Goal: Information Seeking & Learning: Check status

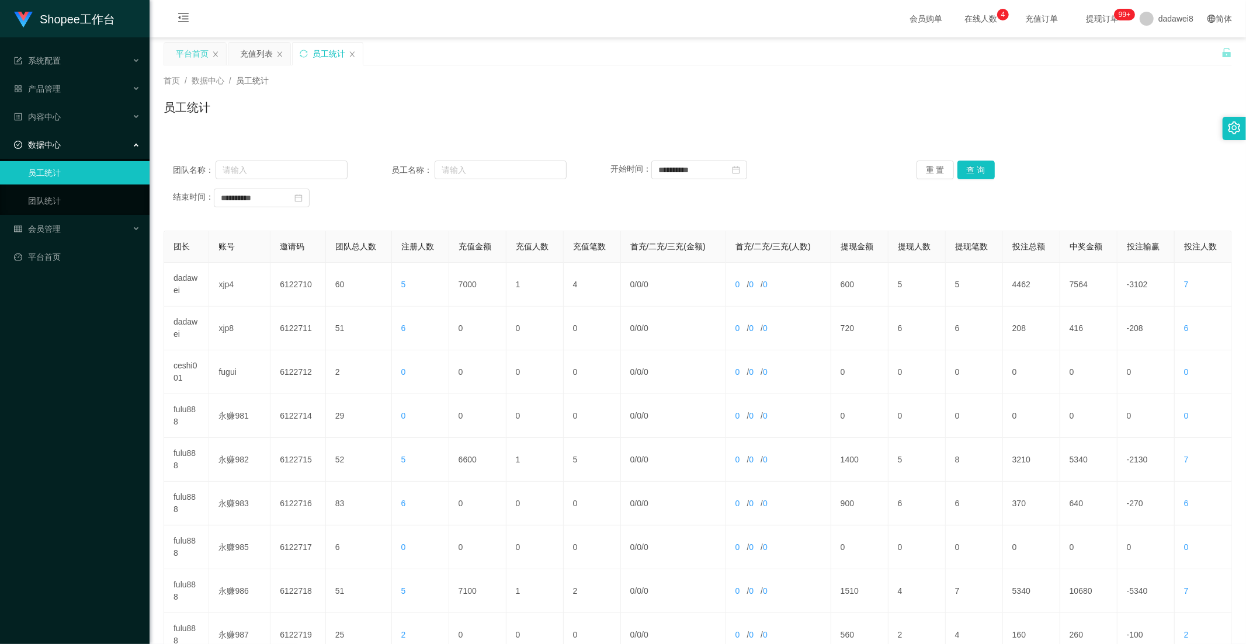
click at [206, 53] on div "平台首页" at bounding box center [192, 54] width 33 height 22
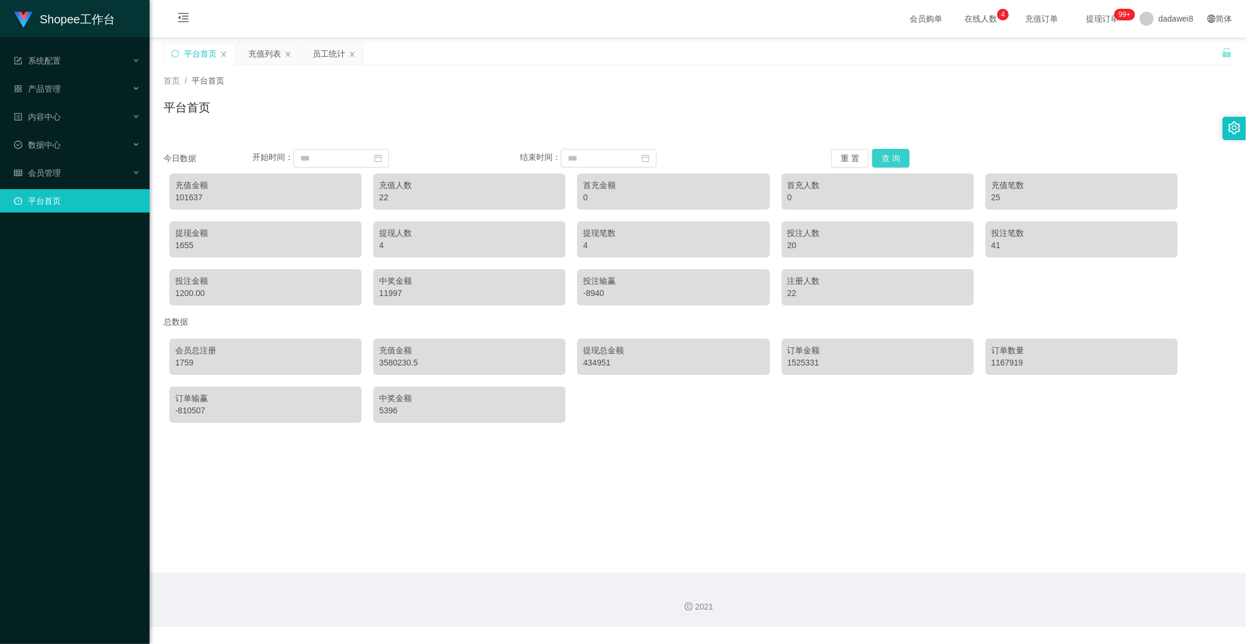
click at [874, 154] on button "查 询" at bounding box center [890, 158] width 37 height 19
click at [339, 53] on div "员工统计" at bounding box center [328, 54] width 33 height 22
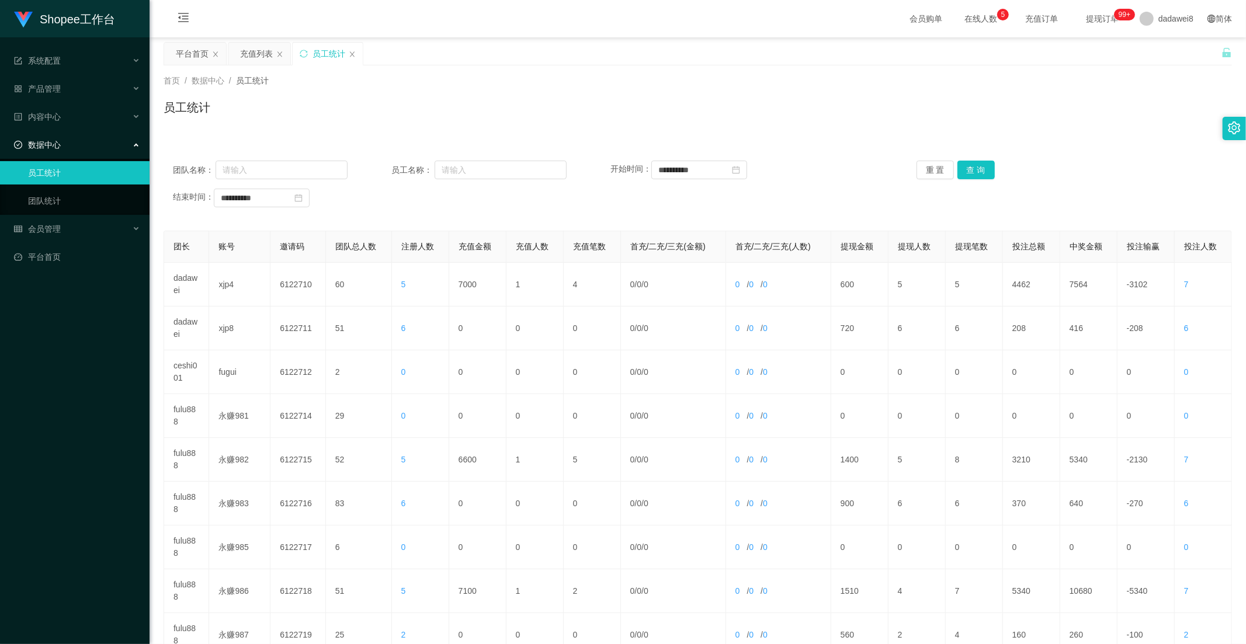
scroll to position [119, 0]
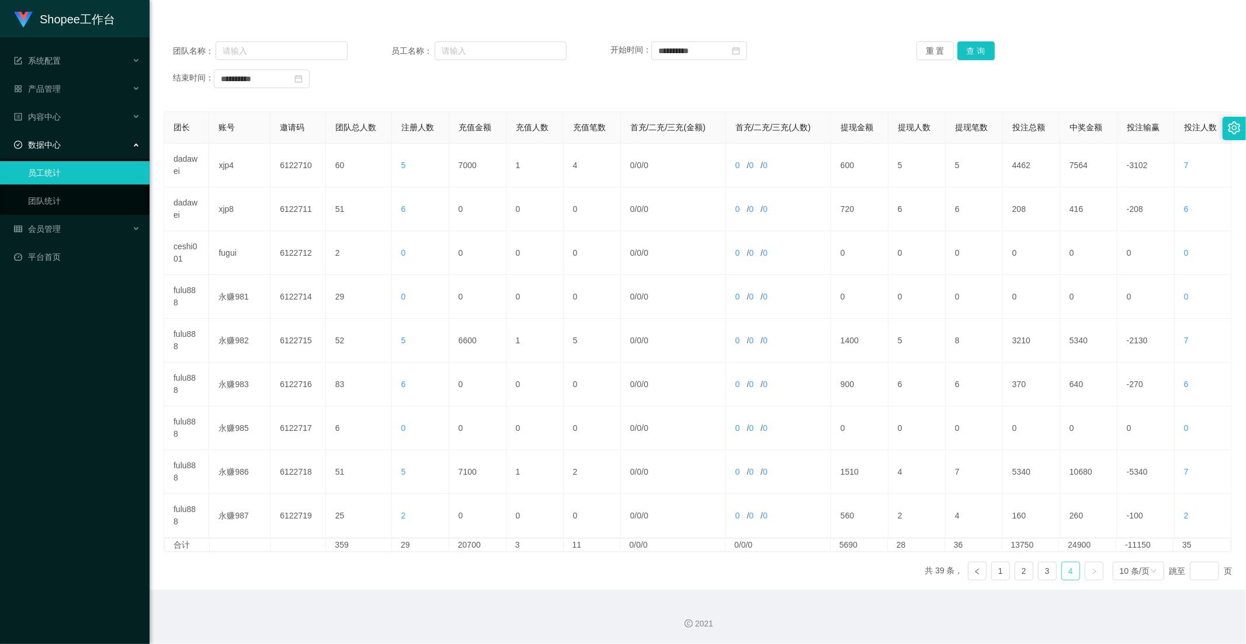
click at [1066, 570] on link "4" at bounding box center [1071, 571] width 18 height 18
click at [977, 44] on button "查 询" at bounding box center [975, 50] width 37 height 19
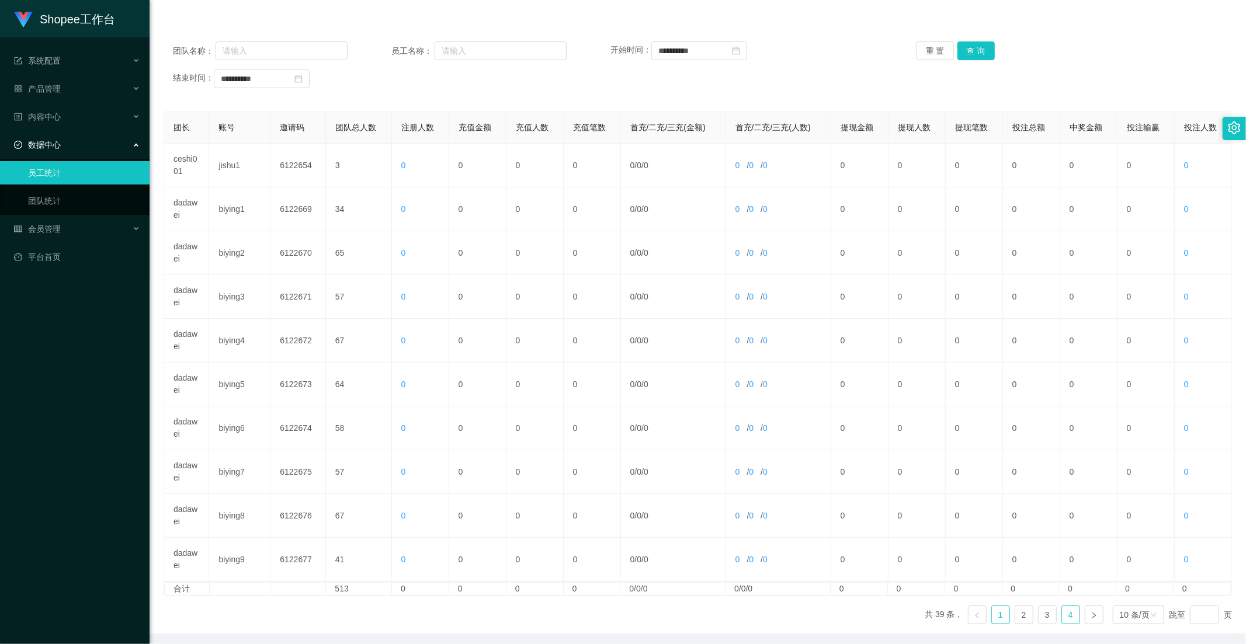
click at [1067, 610] on link "4" at bounding box center [1071, 615] width 18 height 18
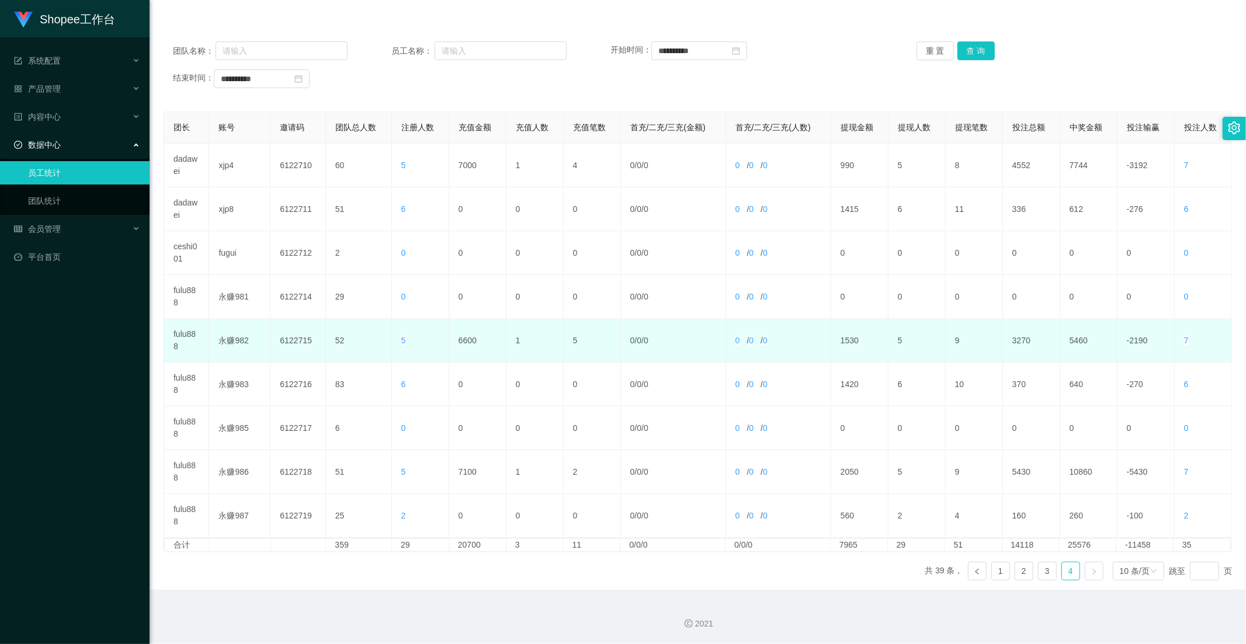
click at [465, 345] on td "6600" at bounding box center [477, 341] width 57 height 44
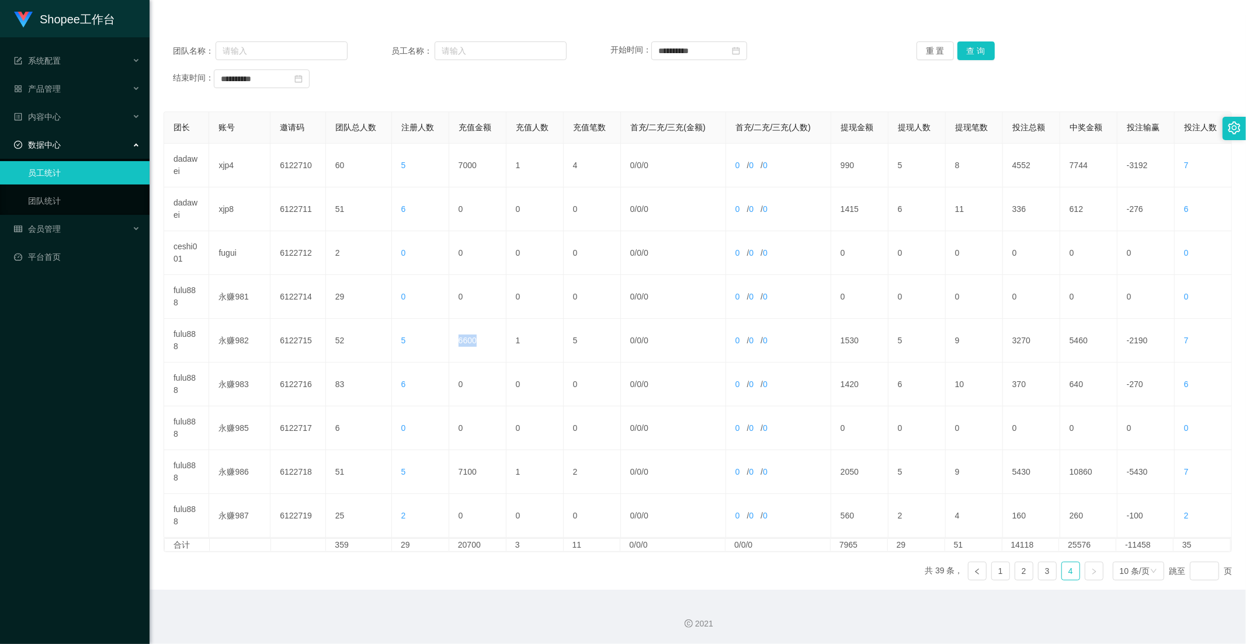
copy td "6600"
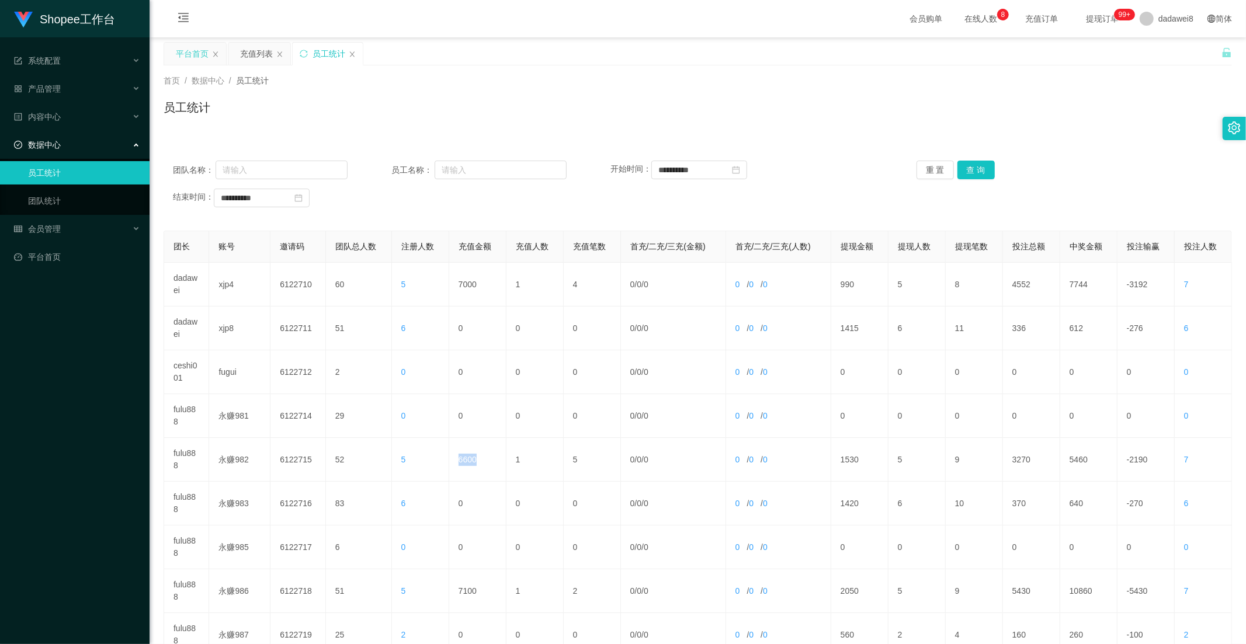
click at [210, 54] on div "平台首页" at bounding box center [195, 54] width 62 height 22
click at [189, 44] on div "平台首页" at bounding box center [192, 54] width 33 height 22
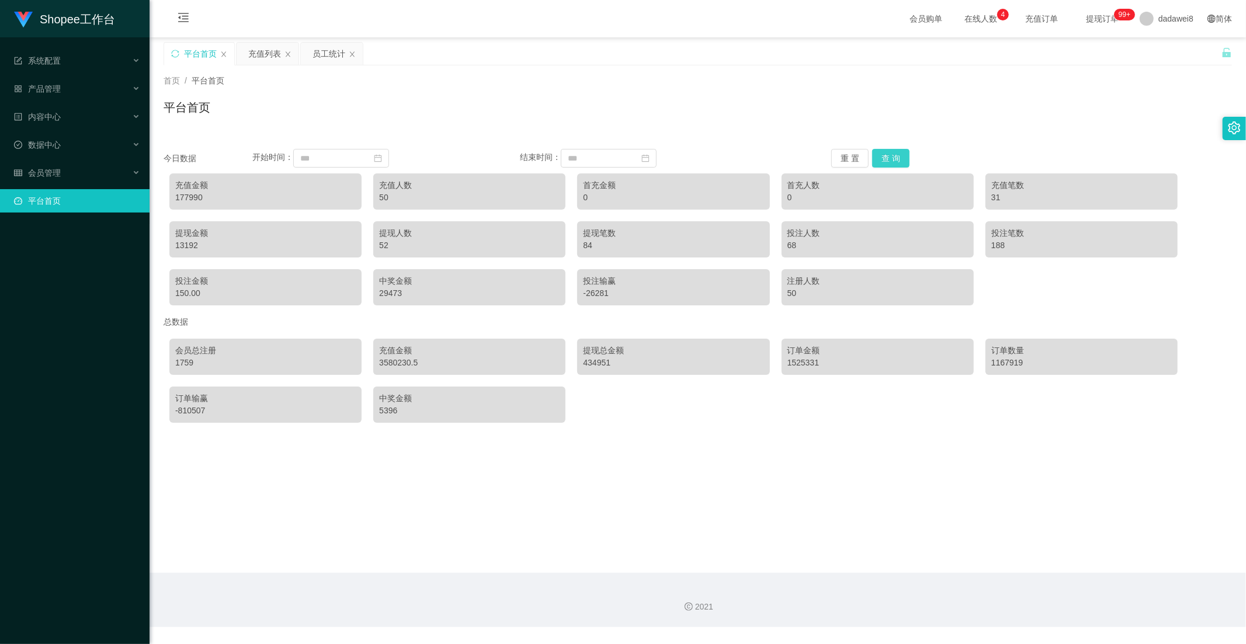
click at [872, 159] on button "查 询" at bounding box center [890, 158] width 37 height 19
drag, startPoint x: 189, startPoint y: 195, endPoint x: 175, endPoint y: 193, distance: 14.1
click at [175, 193] on div "177990" at bounding box center [265, 198] width 180 height 12
copy div "177990"
drag, startPoint x: 291, startPoint y: 220, endPoint x: 284, endPoint y: 214, distance: 8.7
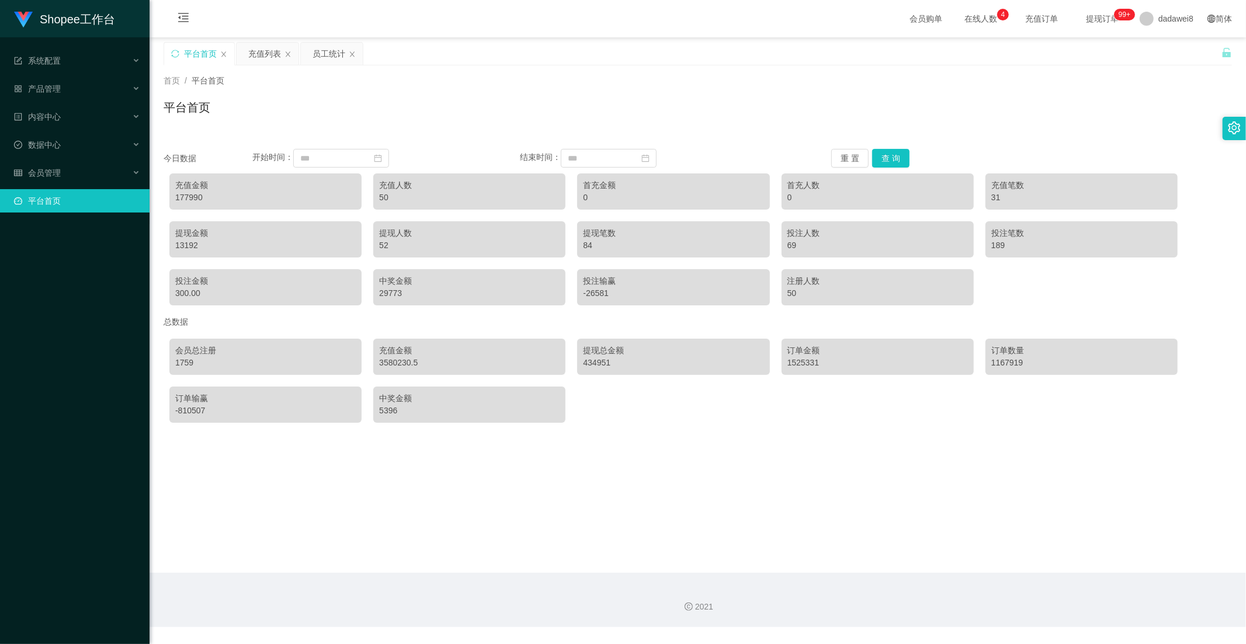
click at [291, 220] on div "充值金额 177990 充值人数 50 首充金额 0 首充人数 0 充值笔数 31 提现金额 13192 提现人数 52 提现笔数 84 投注人数 69 投注…" at bounding box center [698, 240] width 1068 height 144
click at [321, 53] on div "员工统计" at bounding box center [328, 54] width 33 height 22
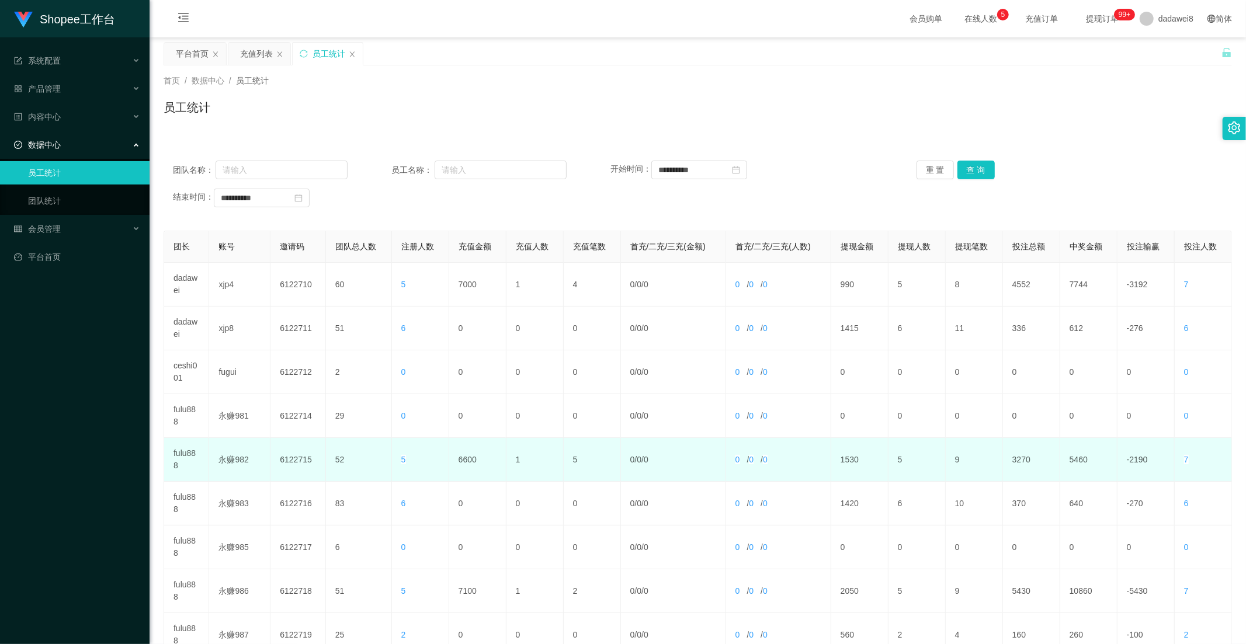
scroll to position [119, 0]
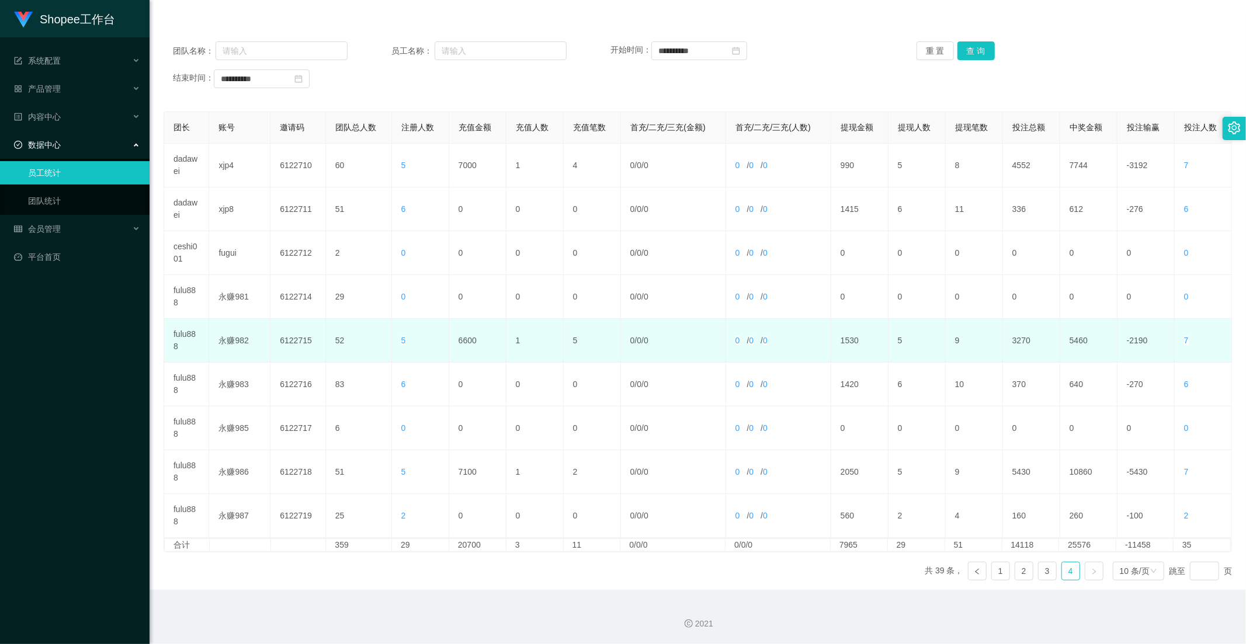
click at [467, 347] on td "6600" at bounding box center [477, 341] width 57 height 44
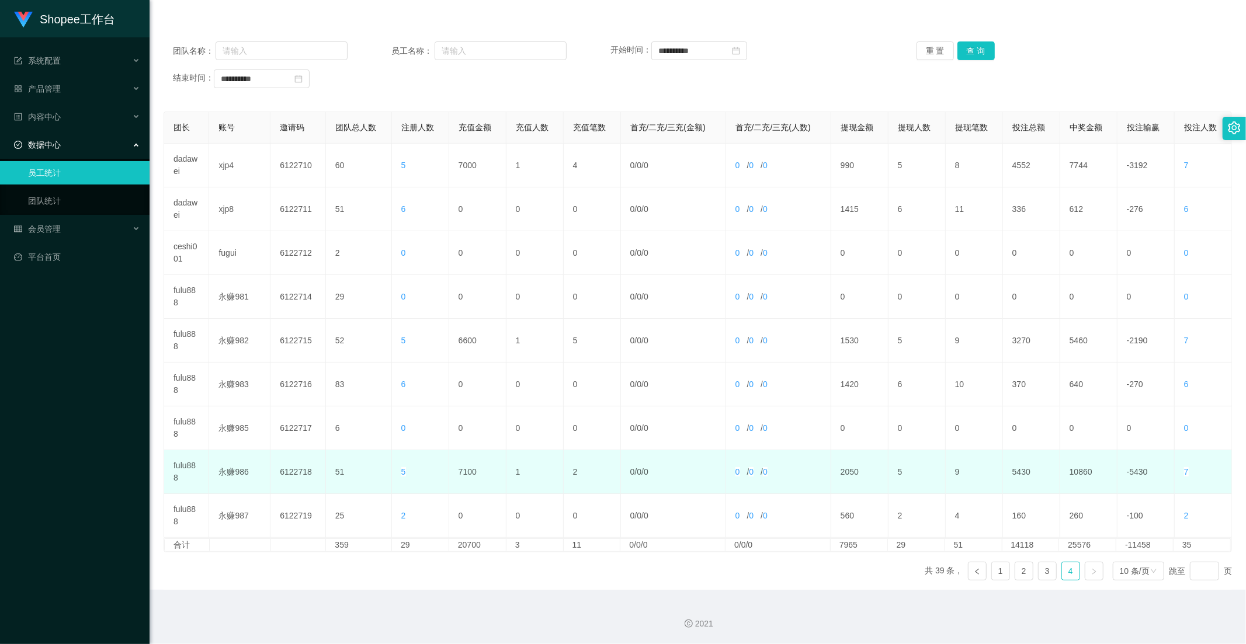
click at [468, 468] on td "7100" at bounding box center [477, 472] width 57 height 44
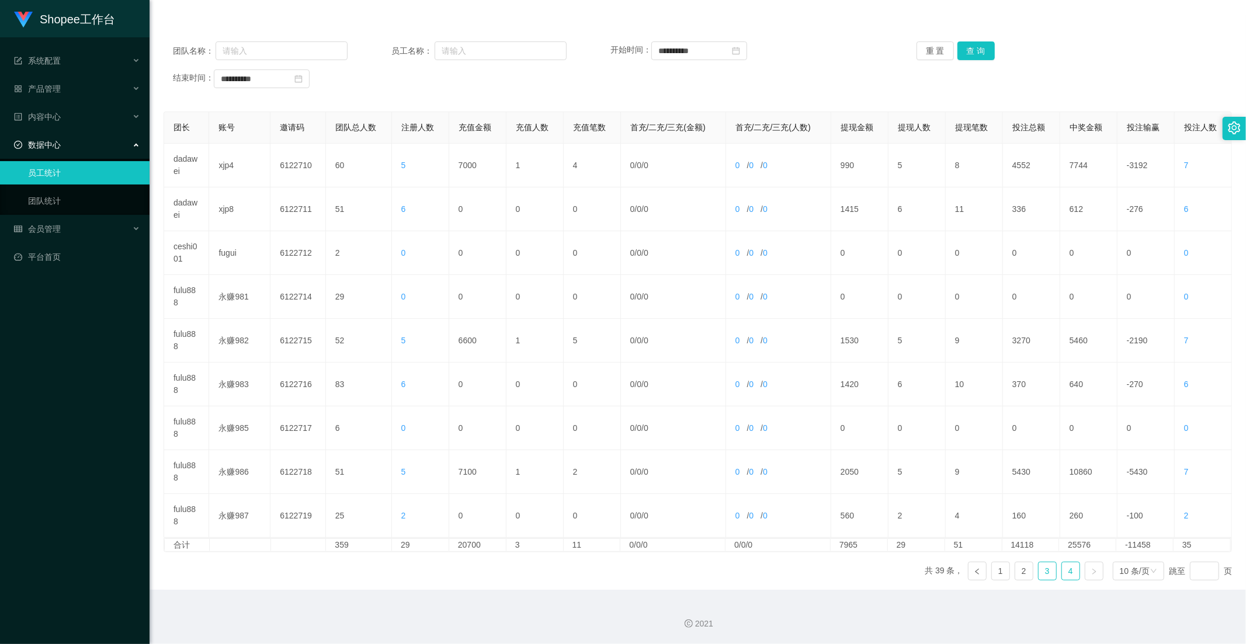
drag, startPoint x: 1039, startPoint y: 568, endPoint x: 973, endPoint y: 581, distance: 66.7
click at [1039, 567] on link "3" at bounding box center [1048, 571] width 18 height 18
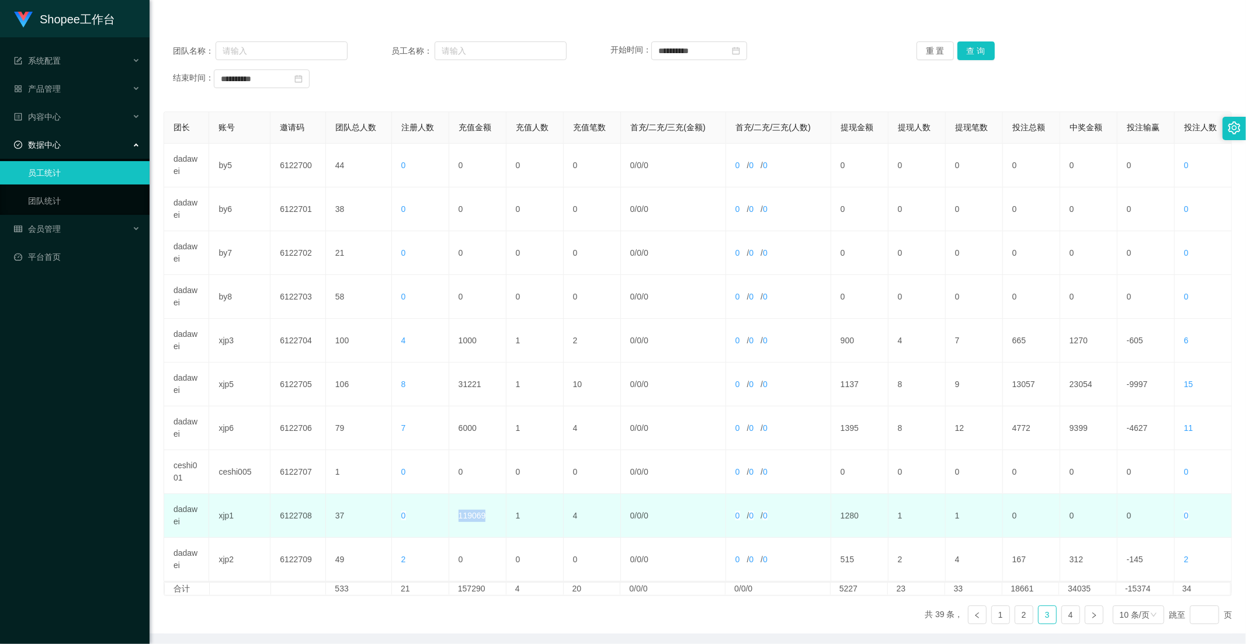
drag, startPoint x: 488, startPoint y: 518, endPoint x: 458, endPoint y: 514, distance: 30.0
click at [458, 514] on td "119069" at bounding box center [477, 516] width 57 height 44
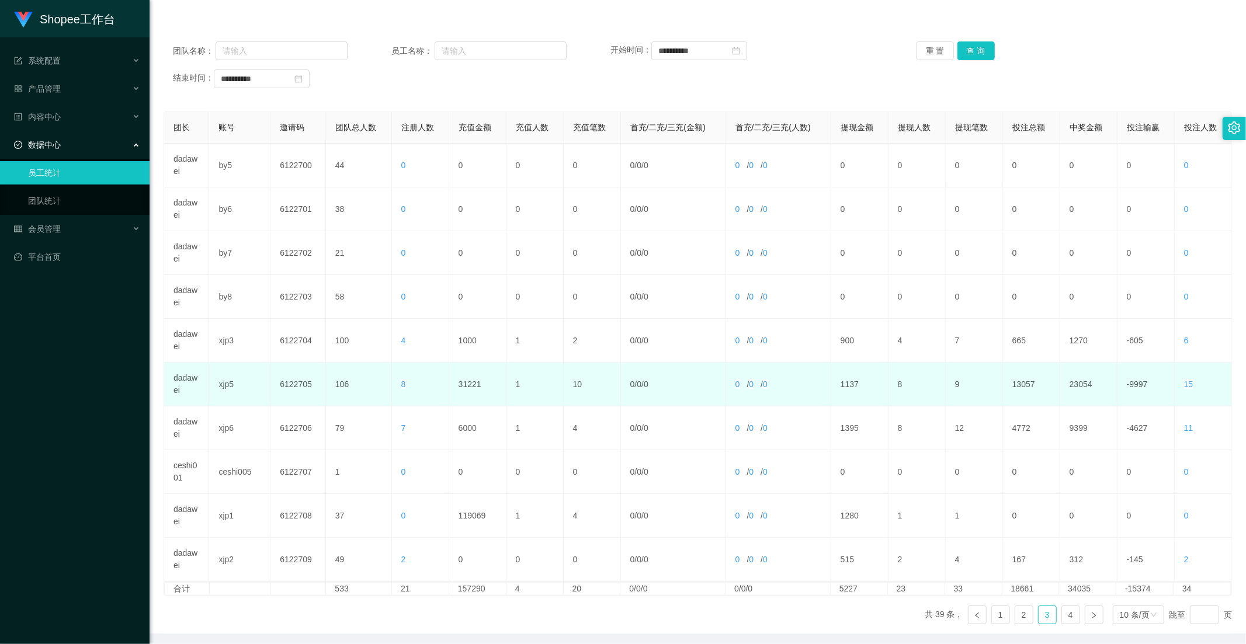
click at [475, 394] on td "31221" at bounding box center [477, 385] width 57 height 44
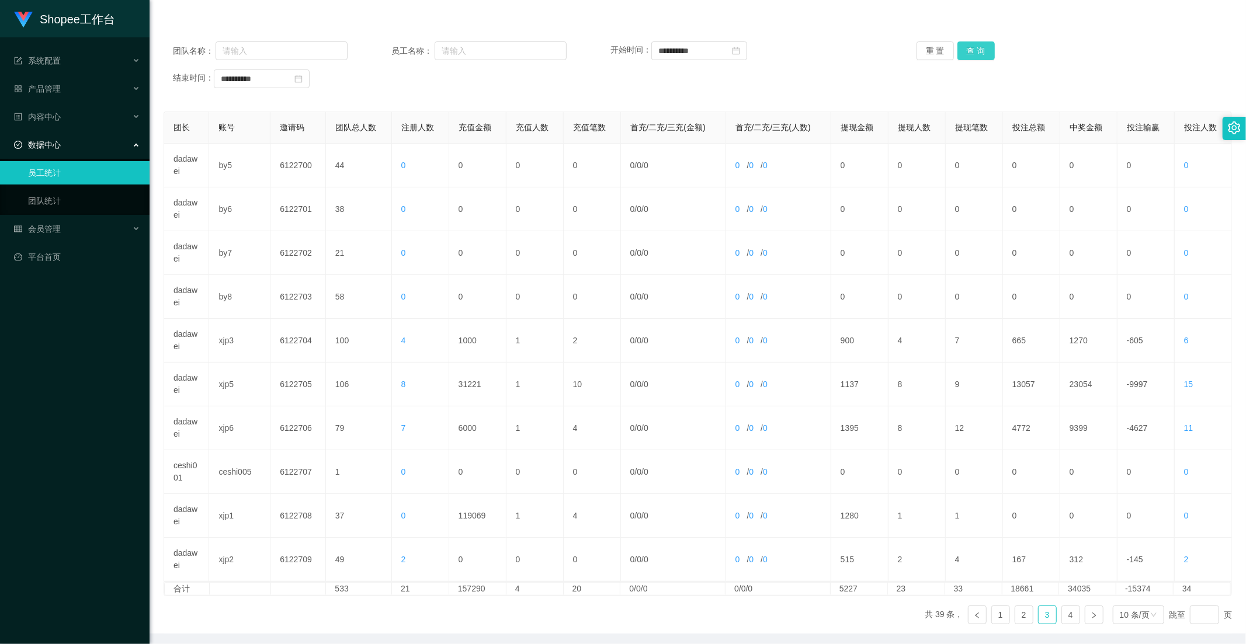
drag, startPoint x: 971, startPoint y: 56, endPoint x: 959, endPoint y: 89, distance: 34.7
click at [971, 56] on button "查 询" at bounding box center [975, 50] width 37 height 19
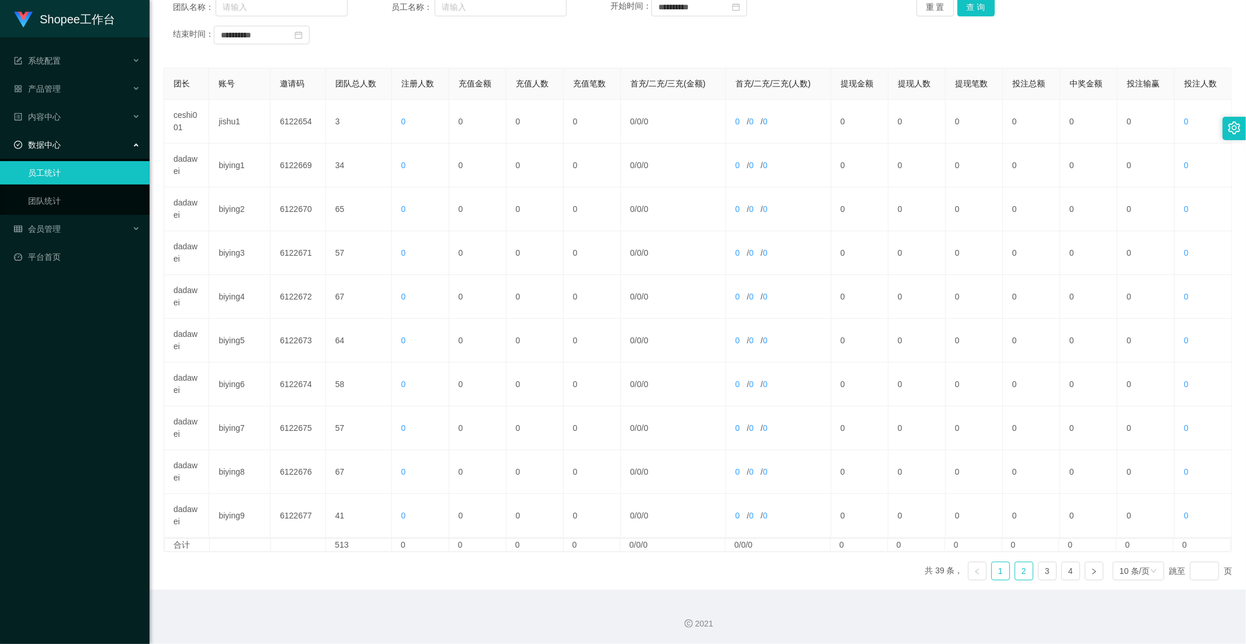
click at [1016, 571] on link "2" at bounding box center [1024, 571] width 18 height 18
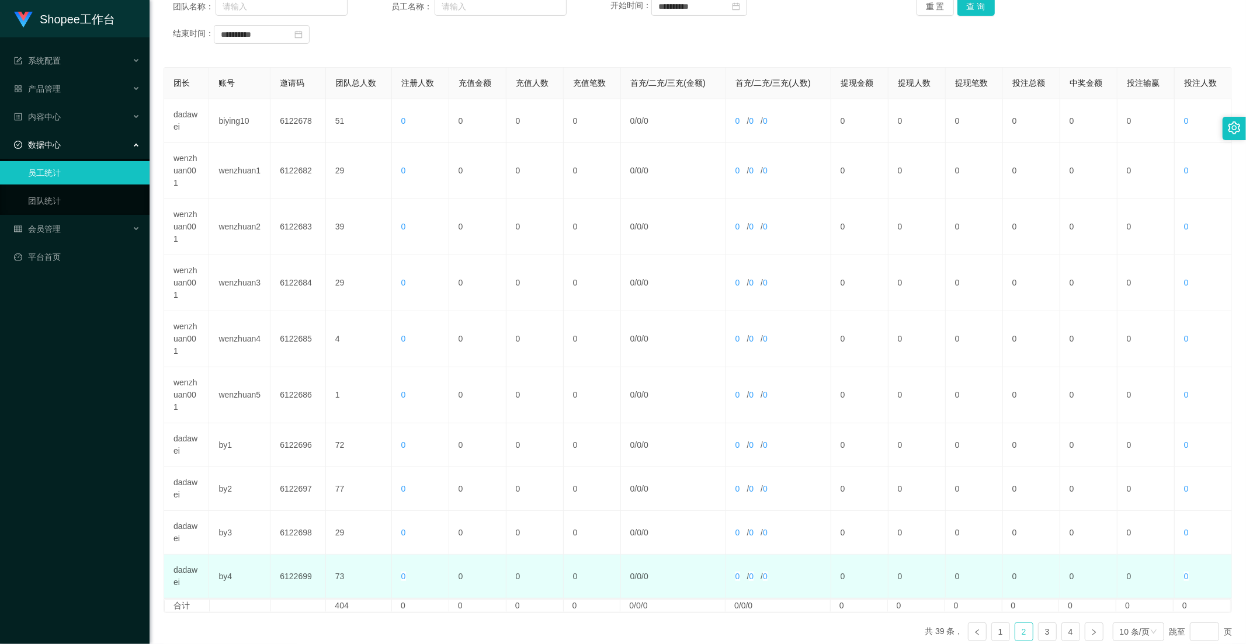
scroll to position [224, 0]
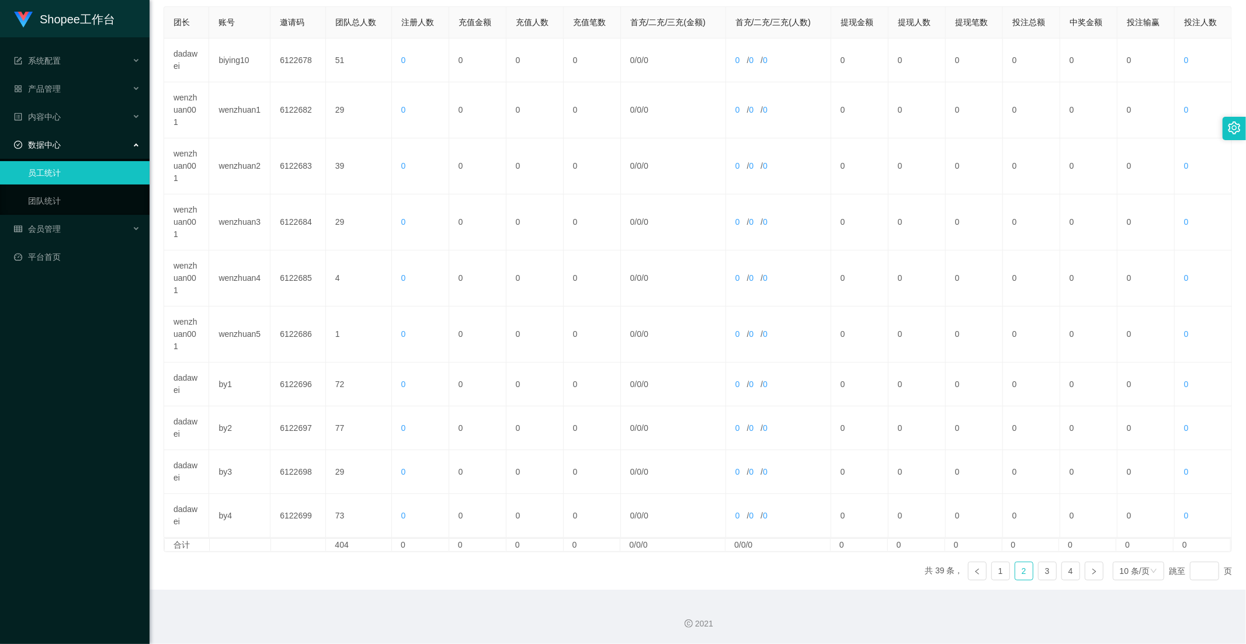
click at [1030, 577] on ul "共 39 条， 1 2 3 4 10 条/页 跳至 页" at bounding box center [1078, 571] width 307 height 19
click at [1039, 571] on link "3" at bounding box center [1048, 571] width 18 height 18
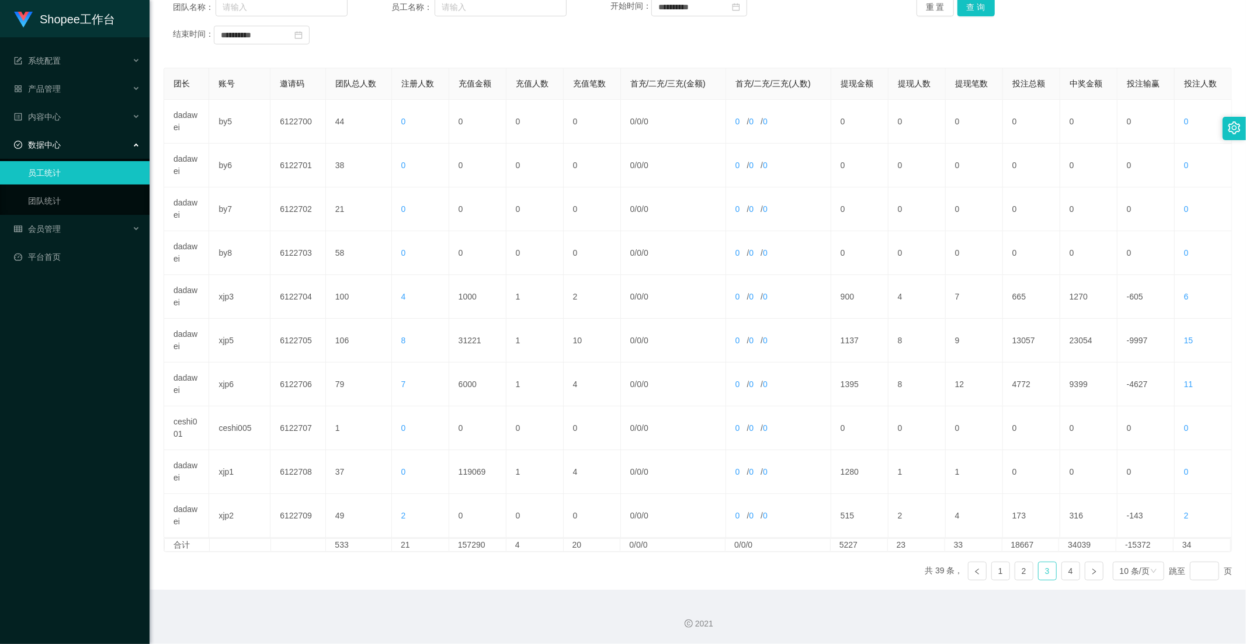
scroll to position [164, 0]
click at [1067, 574] on link "4" at bounding box center [1071, 571] width 18 height 18
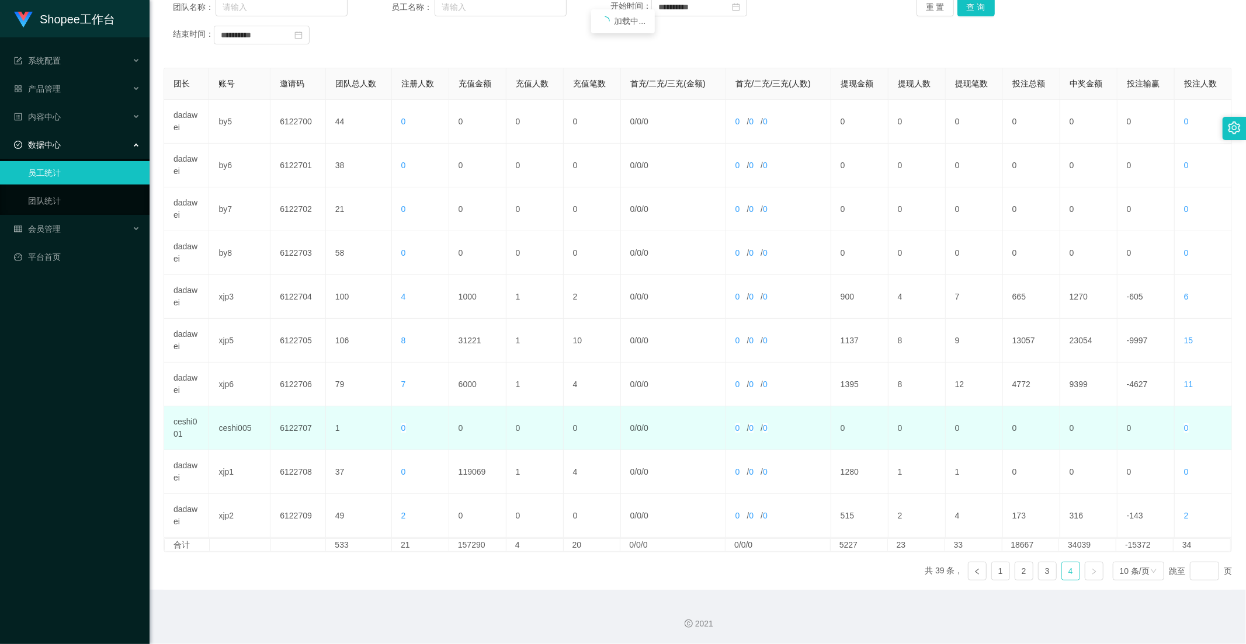
scroll to position [119, 0]
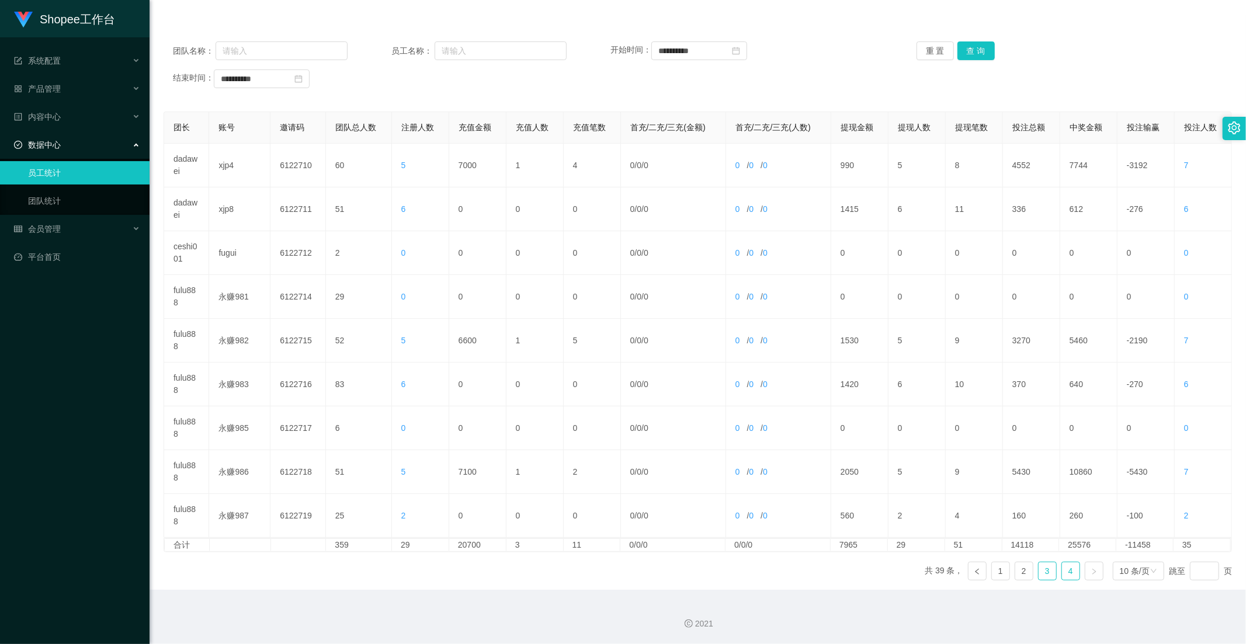
click at [1039, 573] on link "3" at bounding box center [1048, 571] width 18 height 18
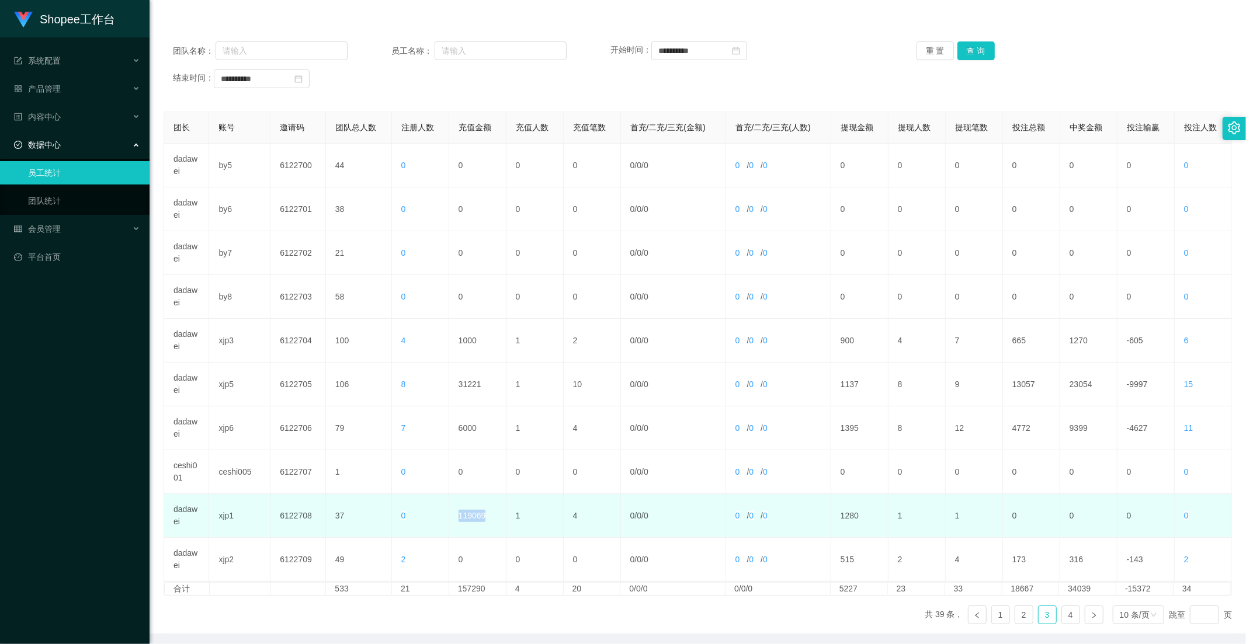
drag, startPoint x: 485, startPoint y: 520, endPoint x: 458, endPoint y: 519, distance: 26.9
click at [458, 519] on td "119069" at bounding box center [477, 516] width 57 height 44
drag, startPoint x: 485, startPoint y: 518, endPoint x: 429, endPoint y: 516, distance: 56.1
click at [429, 516] on tr "dadawei xjp1 6122708 37 0 119069 1 4 0 / 0 / 0 0 / 0 / 0 1280 1 1 0 0 0 0" at bounding box center [698, 516] width 1068 height 44
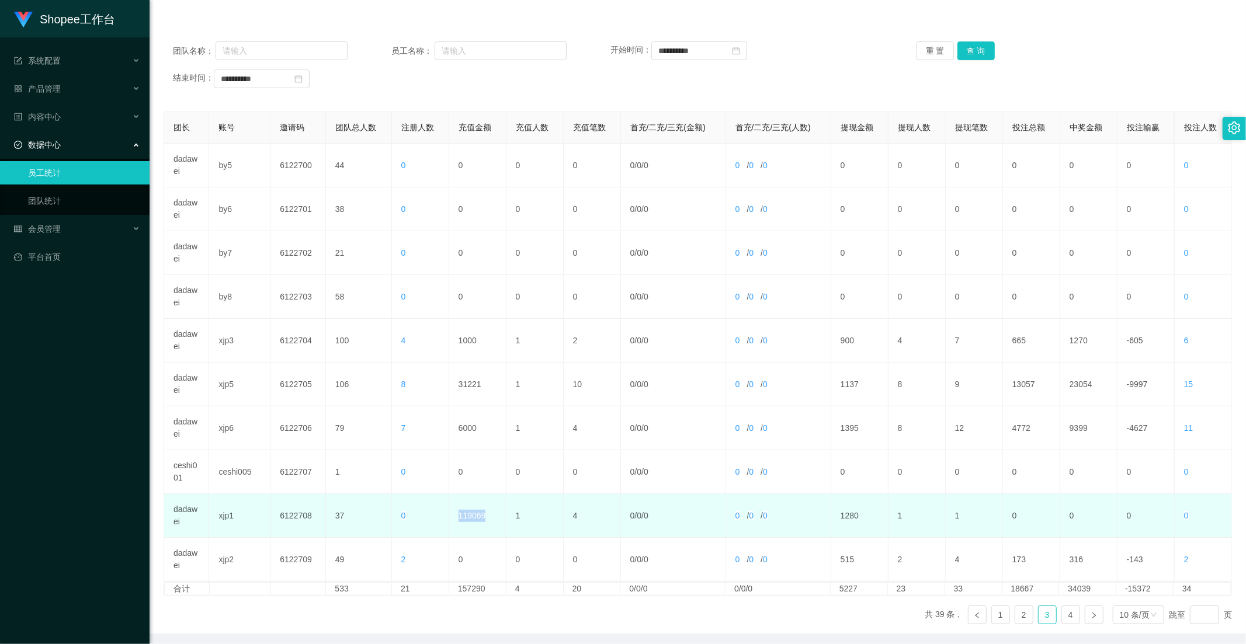
click at [464, 522] on td "119069" at bounding box center [477, 516] width 57 height 44
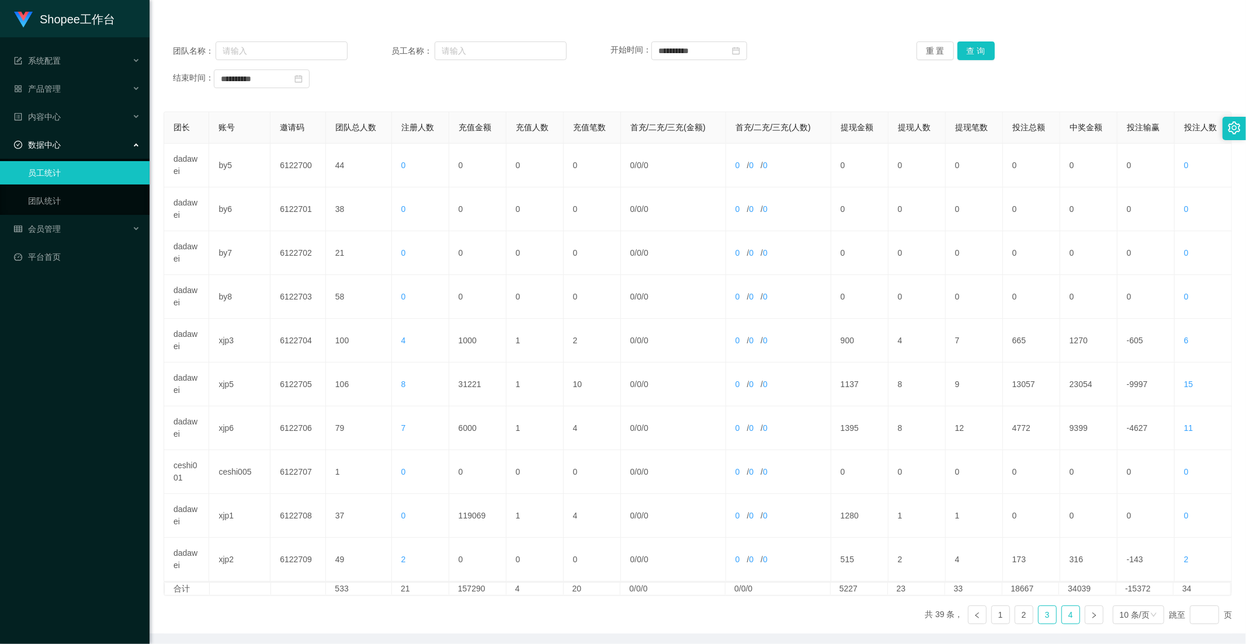
click at [1072, 616] on li "4" at bounding box center [1070, 615] width 19 height 19
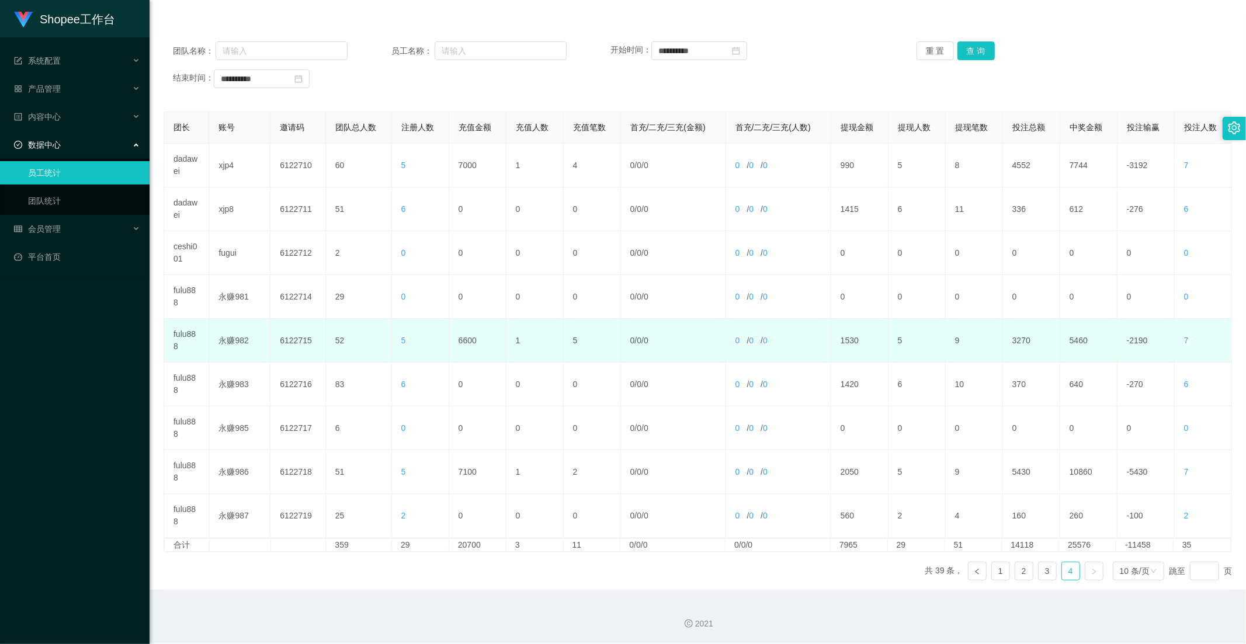
click at [470, 328] on td "6600" at bounding box center [477, 341] width 57 height 44
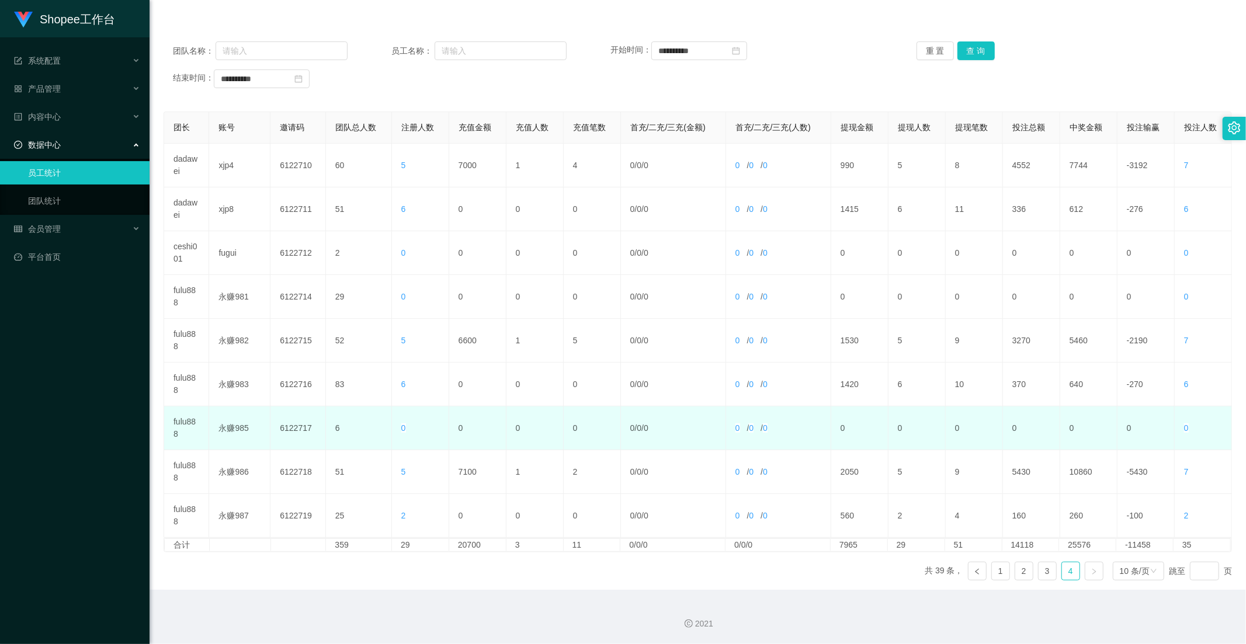
click at [464, 440] on td "0" at bounding box center [477, 429] width 57 height 44
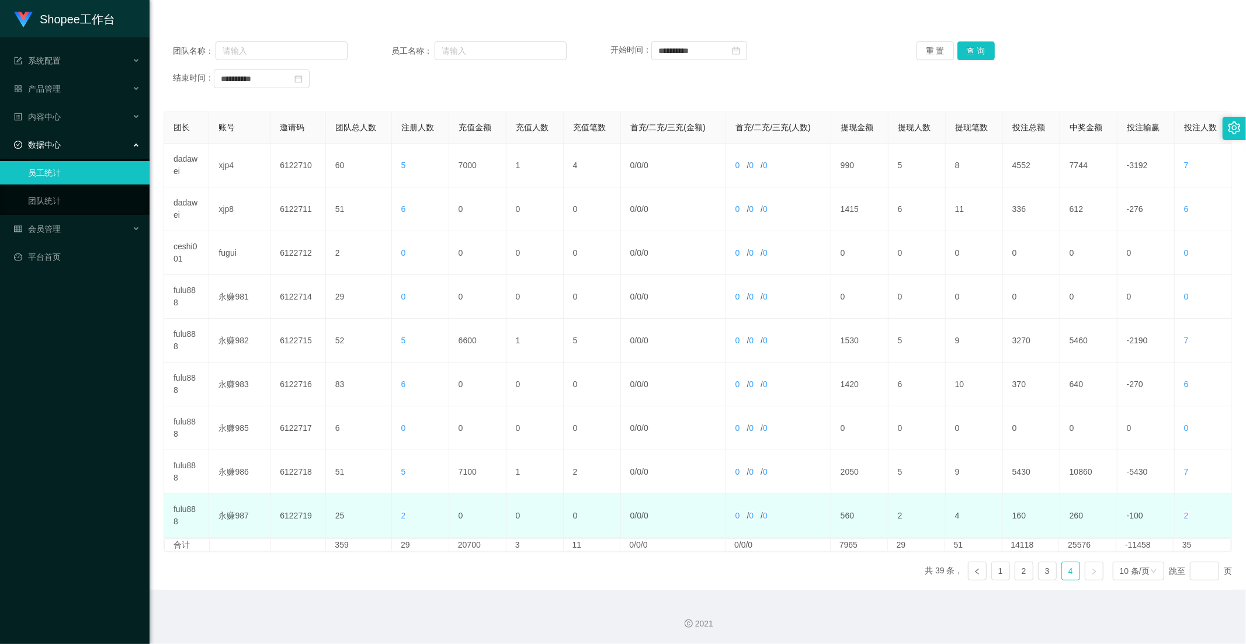
click at [464, 494] on td "0" at bounding box center [477, 516] width 57 height 44
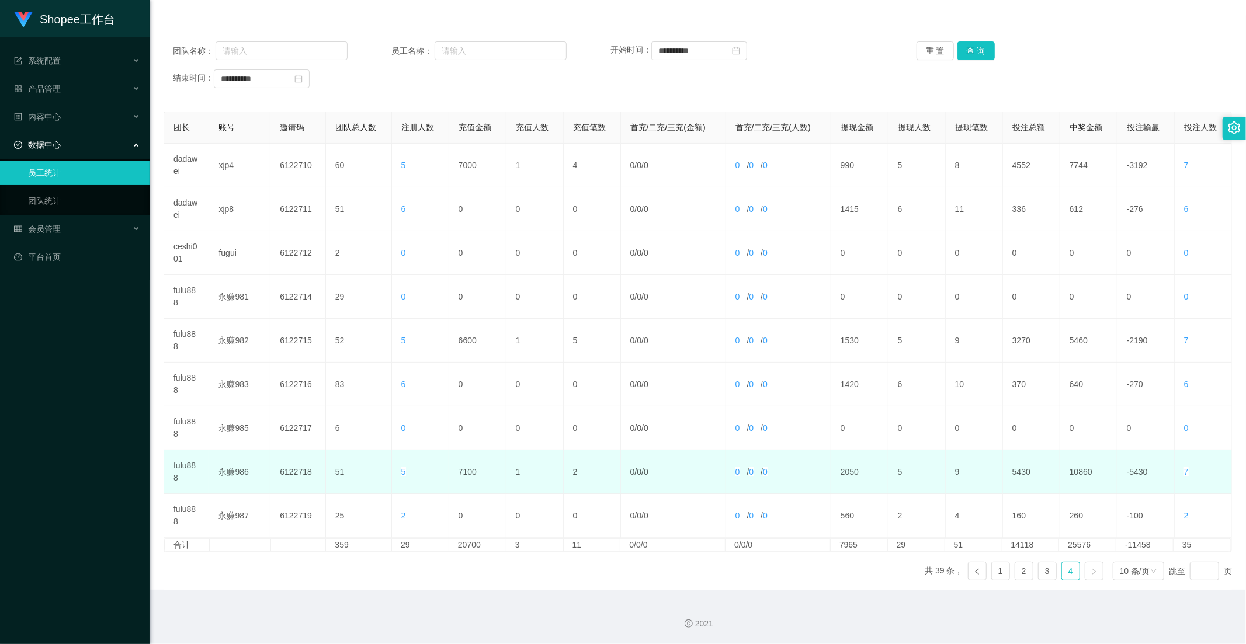
click at [465, 482] on td "7100" at bounding box center [477, 472] width 57 height 44
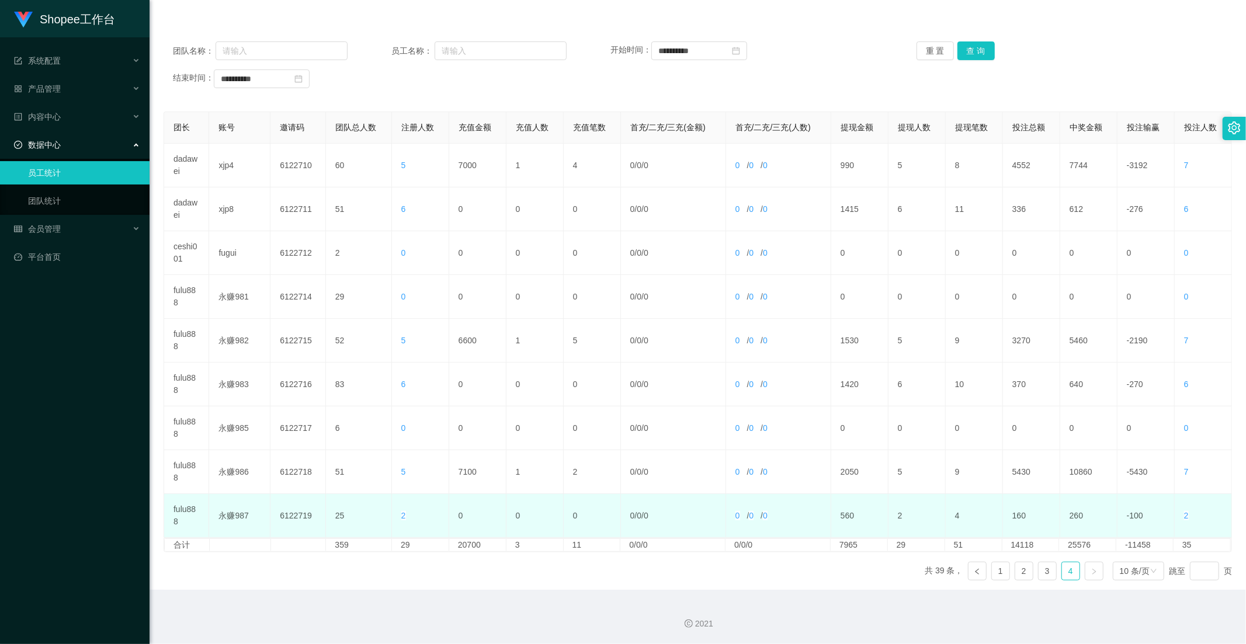
click at [489, 513] on td "0" at bounding box center [477, 516] width 57 height 44
